Goal: Find specific page/section: Find specific page/section

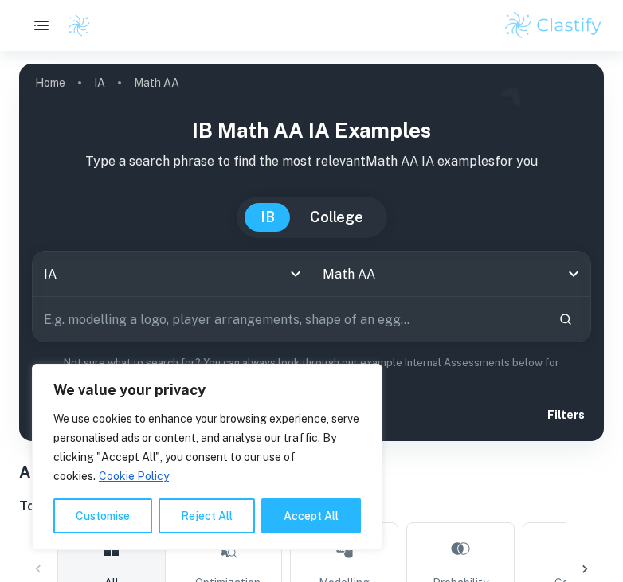
scroll to position [315, 0]
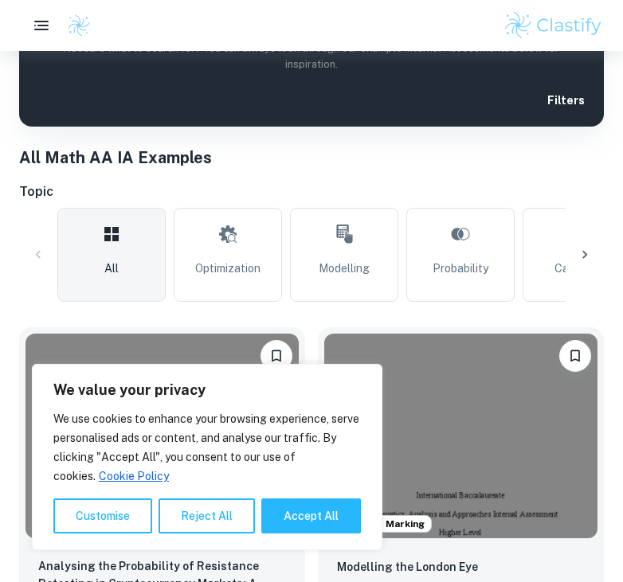
click at [330, 534] on button "Accept All" at bounding box center [311, 516] width 100 height 35
checkbox input "true"
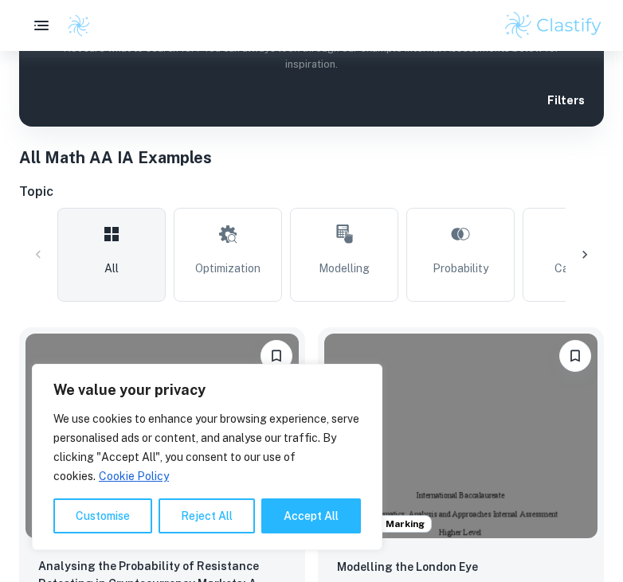
checkbox input "true"
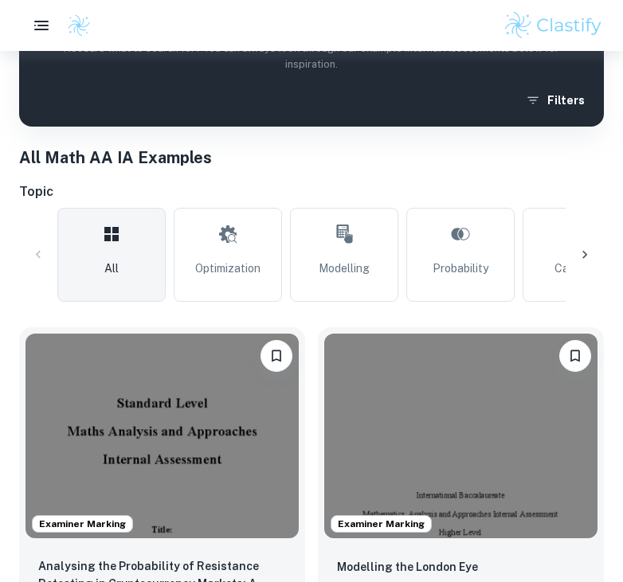
click at [109, 269] on span "All" at bounding box center [111, 269] width 14 height 18
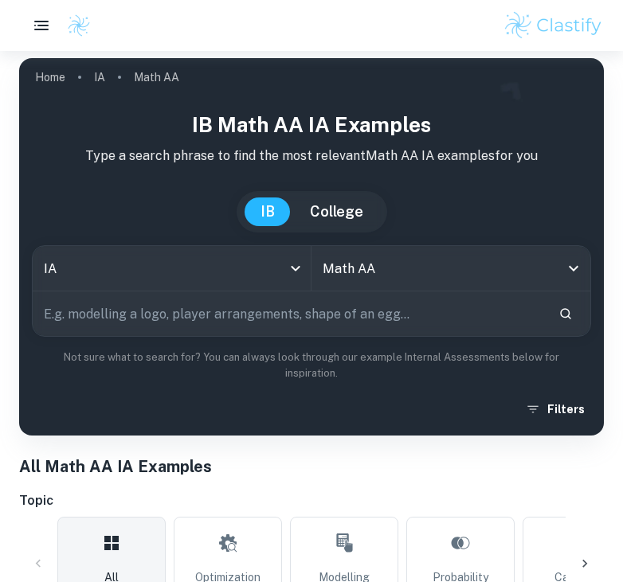
scroll to position [0, 0]
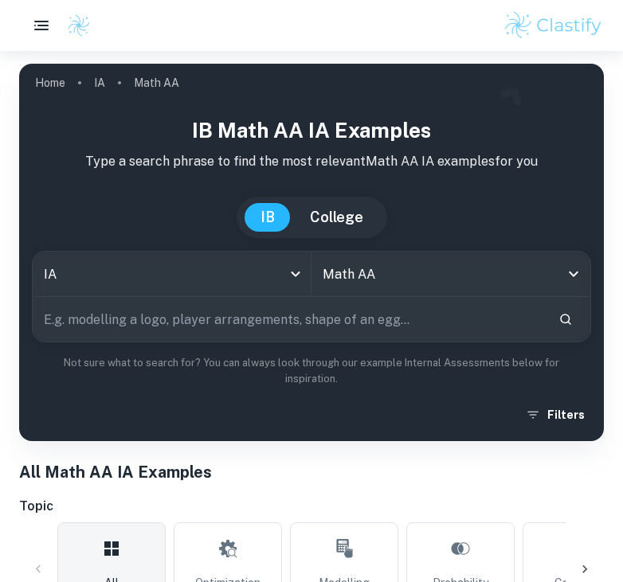
click at [569, 273] on icon "Open" at bounding box center [573, 273] width 19 height 19
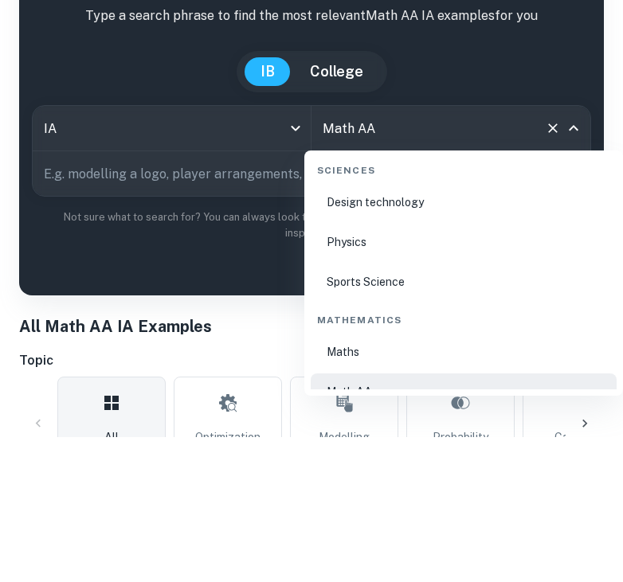
scroll to position [146, 0]
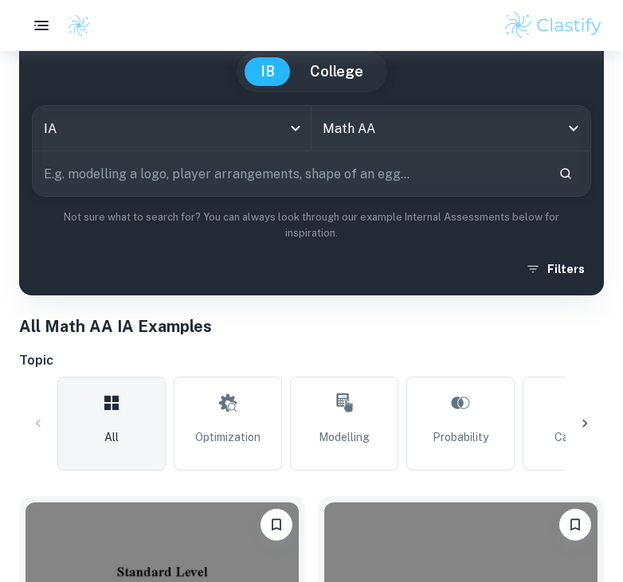
click at [559, 276] on button "Filters" at bounding box center [556, 269] width 69 height 29
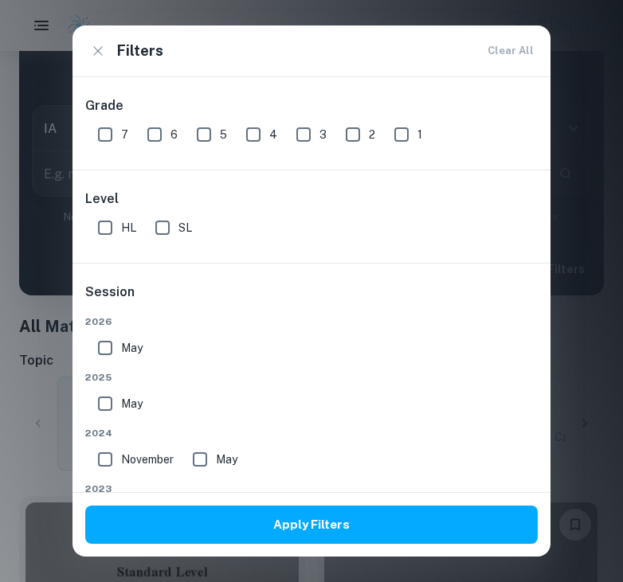
click at [106, 223] on input "HL" at bounding box center [105, 228] width 32 height 32
checkbox input "true"
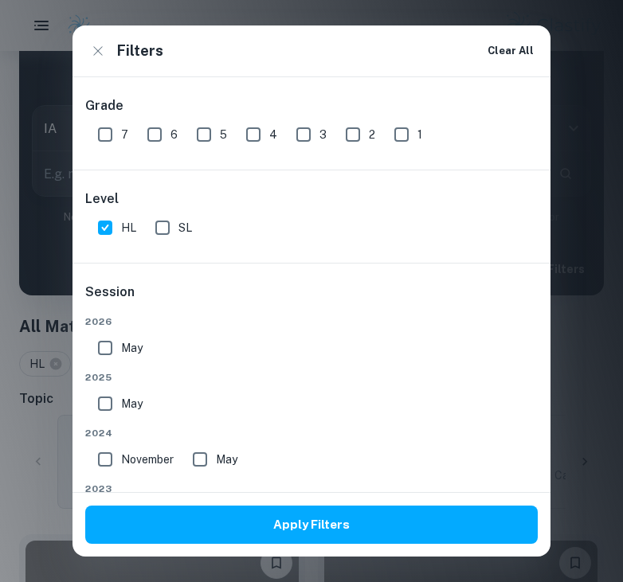
click at [459, 530] on button "Apply Filters" at bounding box center [311, 525] width 452 height 38
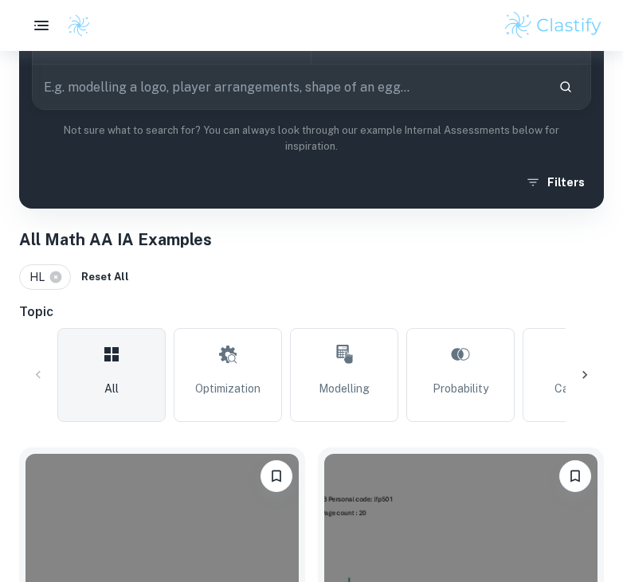
scroll to position [228, 0]
